Goal: Navigation & Orientation: Find specific page/section

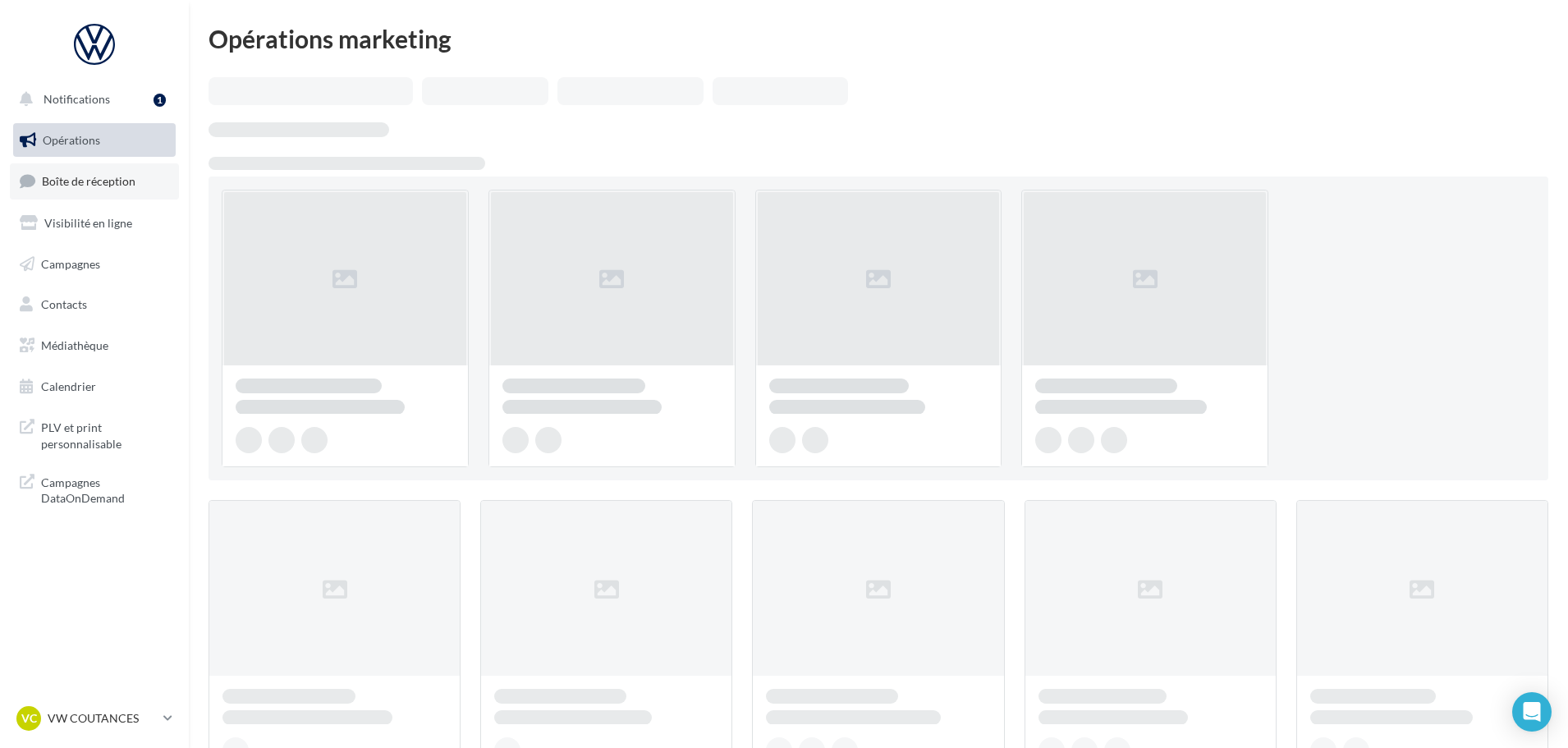
click at [96, 181] on span "Boîte de réception" at bounding box center [88, 181] width 93 height 14
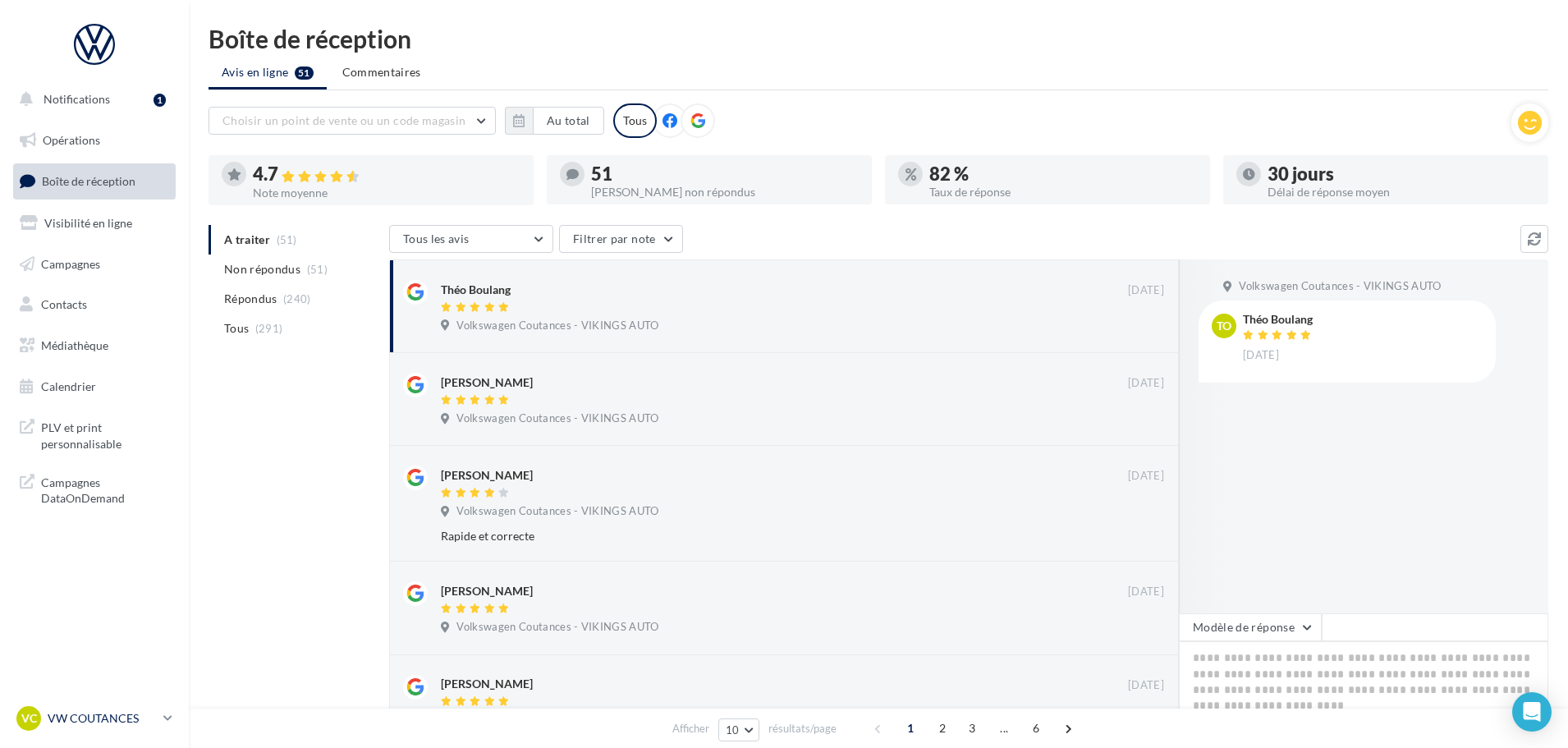
click at [103, 719] on p "VW COUTANCES" at bounding box center [102, 719] width 109 height 17
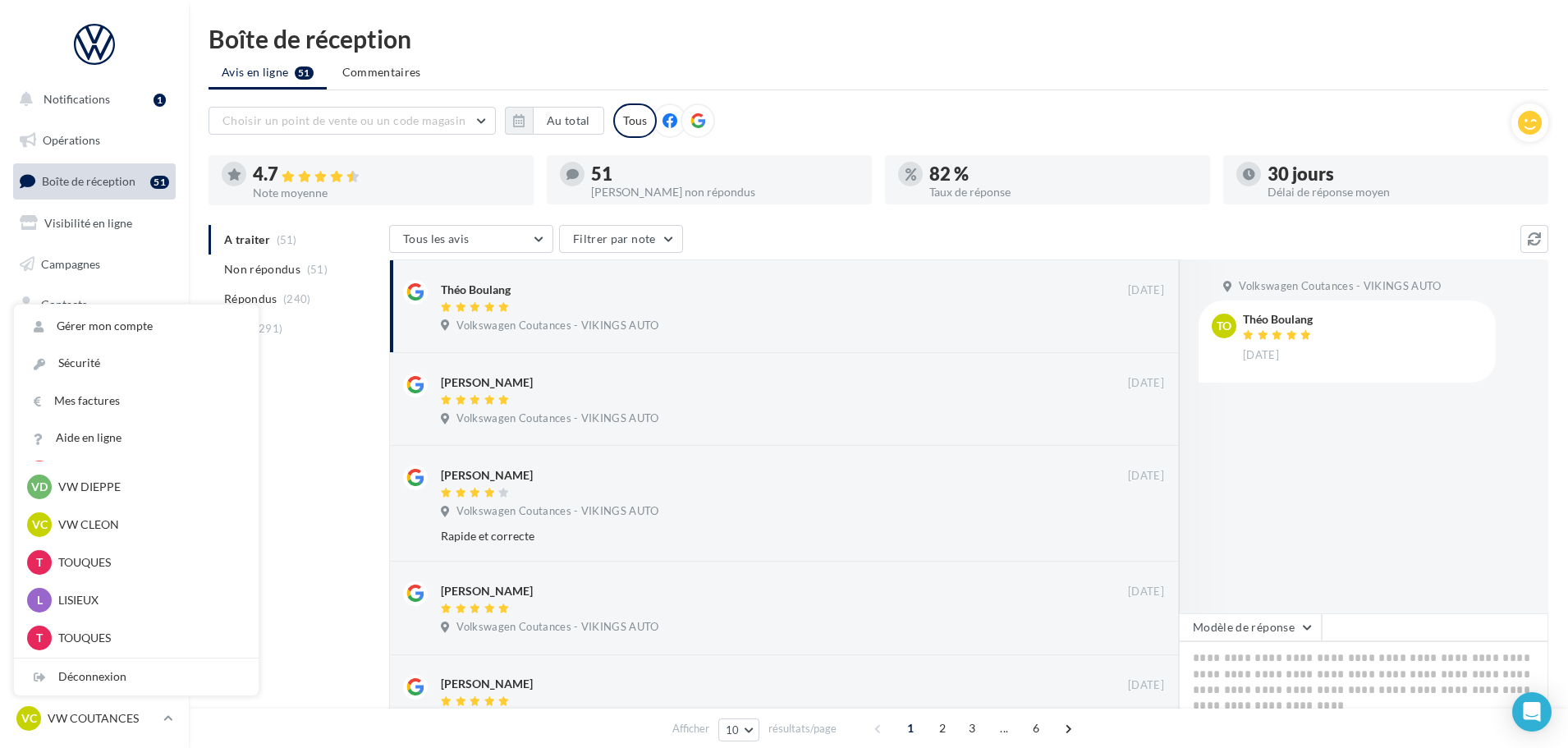
scroll to position [493, 0]
click at [90, 525] on p "VW CLEON" at bounding box center [149, 524] width 180 height 17
